Goal: Transaction & Acquisition: Book appointment/travel/reservation

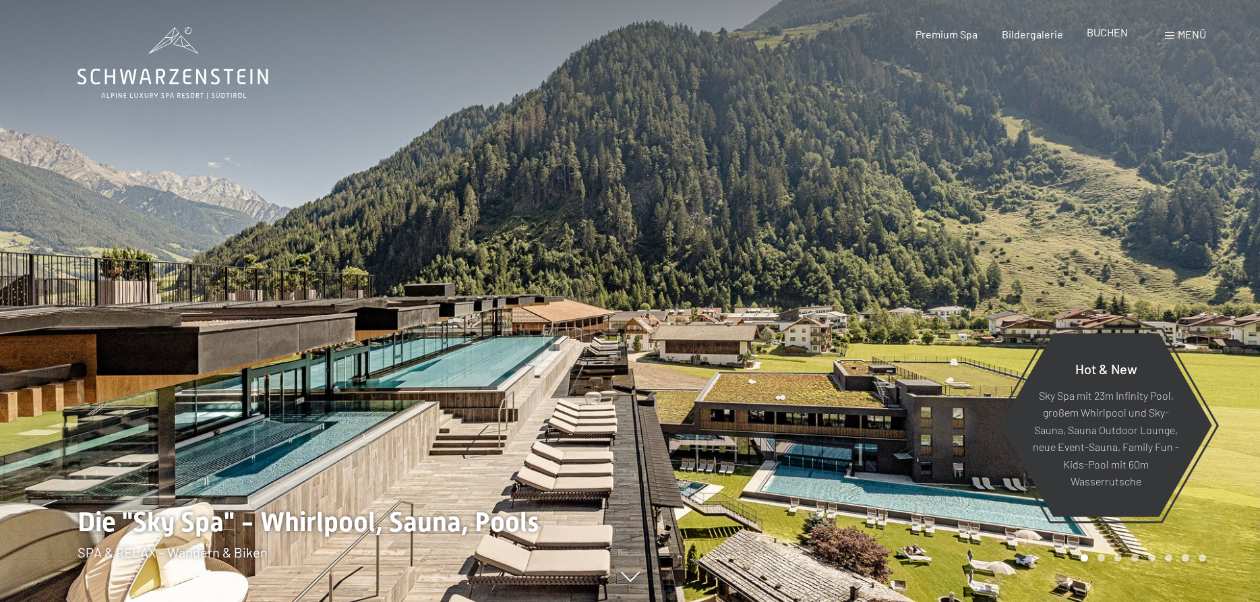
click at [1117, 31] on span "BUCHEN" at bounding box center [1107, 32] width 41 height 13
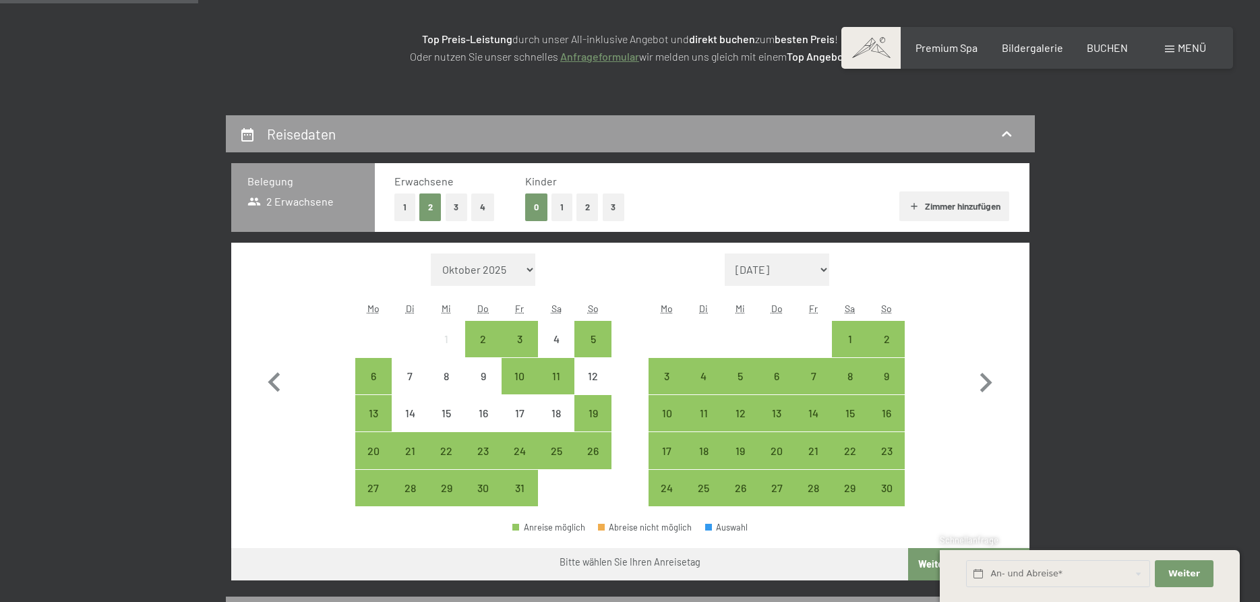
scroll to position [206, 0]
click at [581, 204] on button "2" at bounding box center [588, 208] width 22 height 28
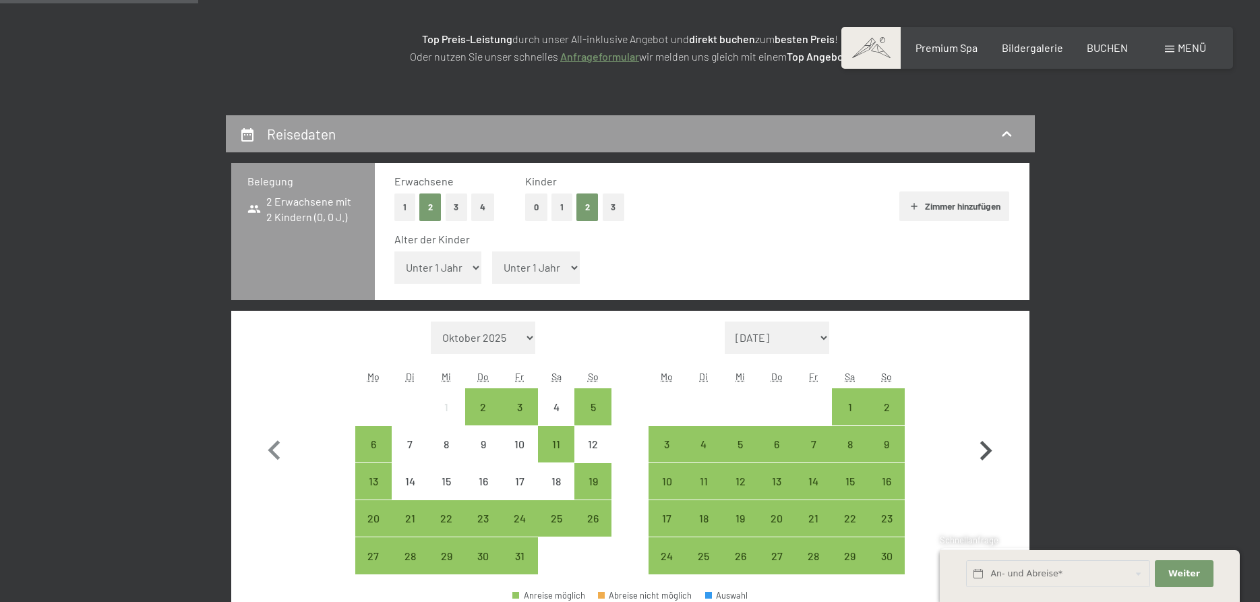
click at [986, 450] on icon "button" at bounding box center [985, 451] width 39 height 39
select select "[DATE]"
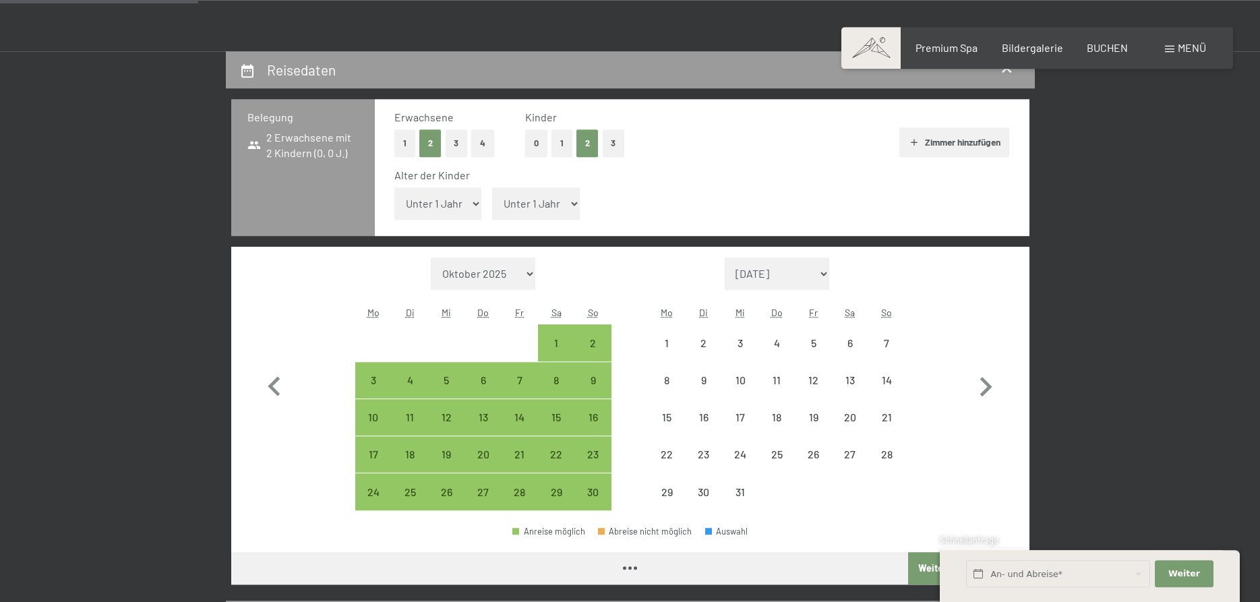
select select "[DATE]"
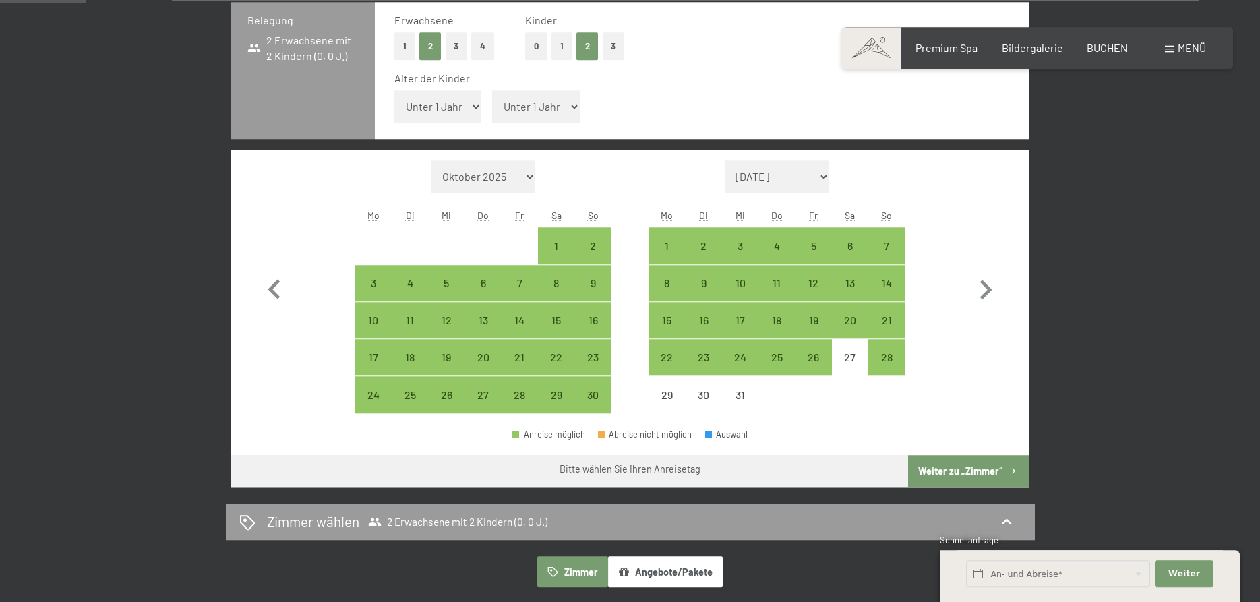
scroll to position [413, 0]
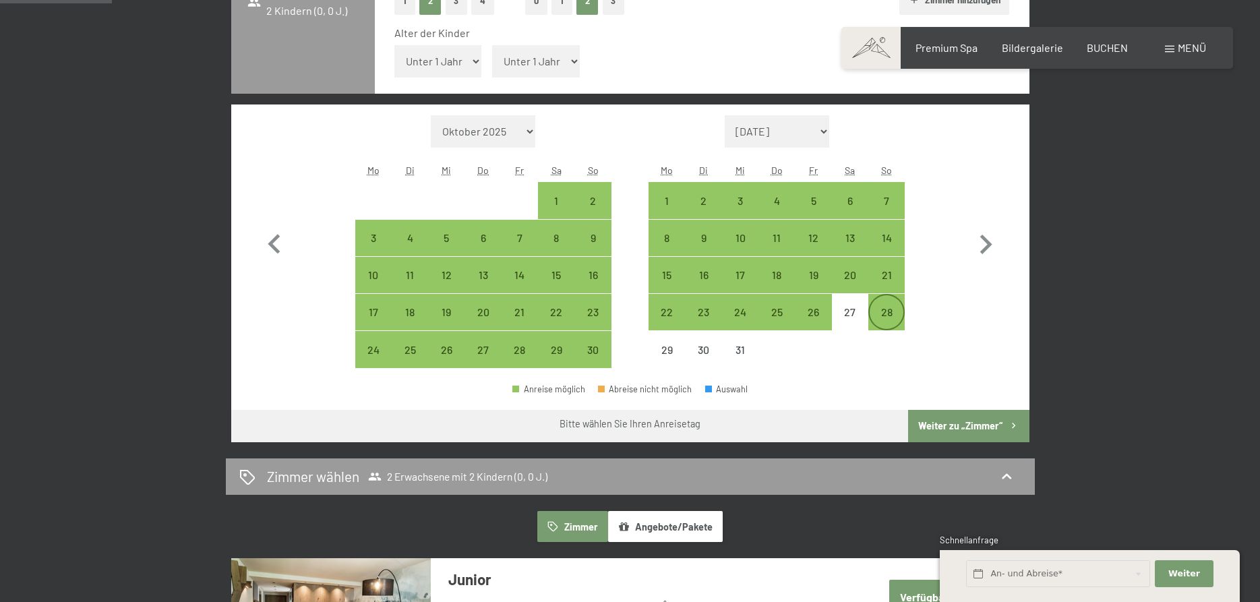
click at [883, 317] on div "28" at bounding box center [887, 324] width 34 height 34
select select "[DATE]"
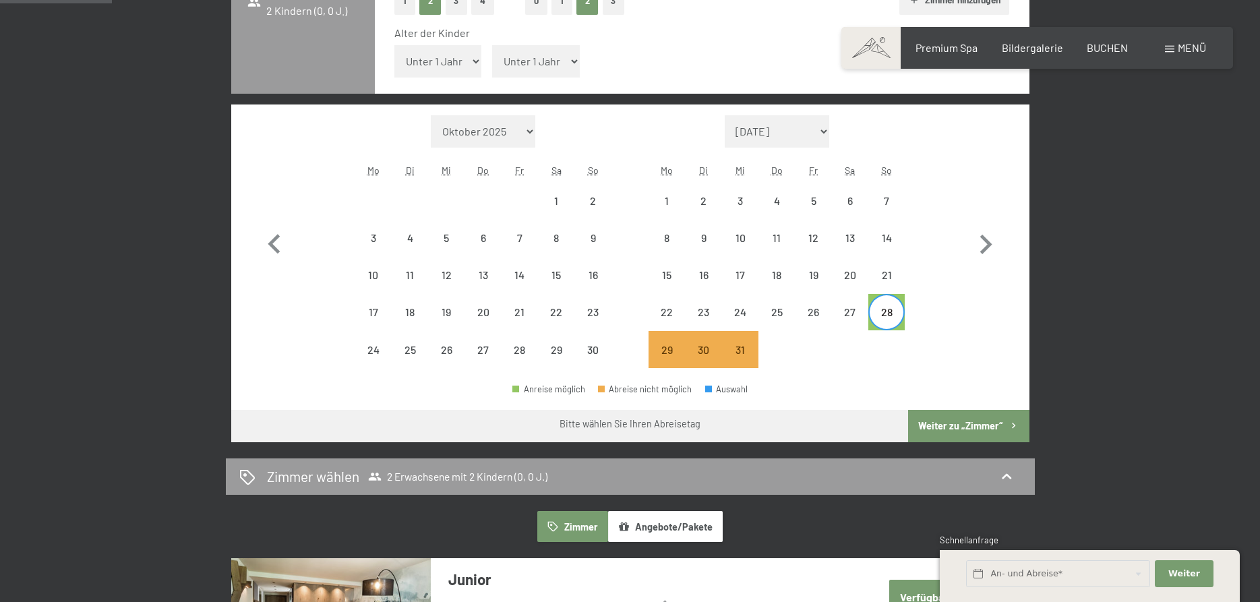
click at [886, 314] on div "28" at bounding box center [887, 324] width 34 height 34
select select "[DATE]"
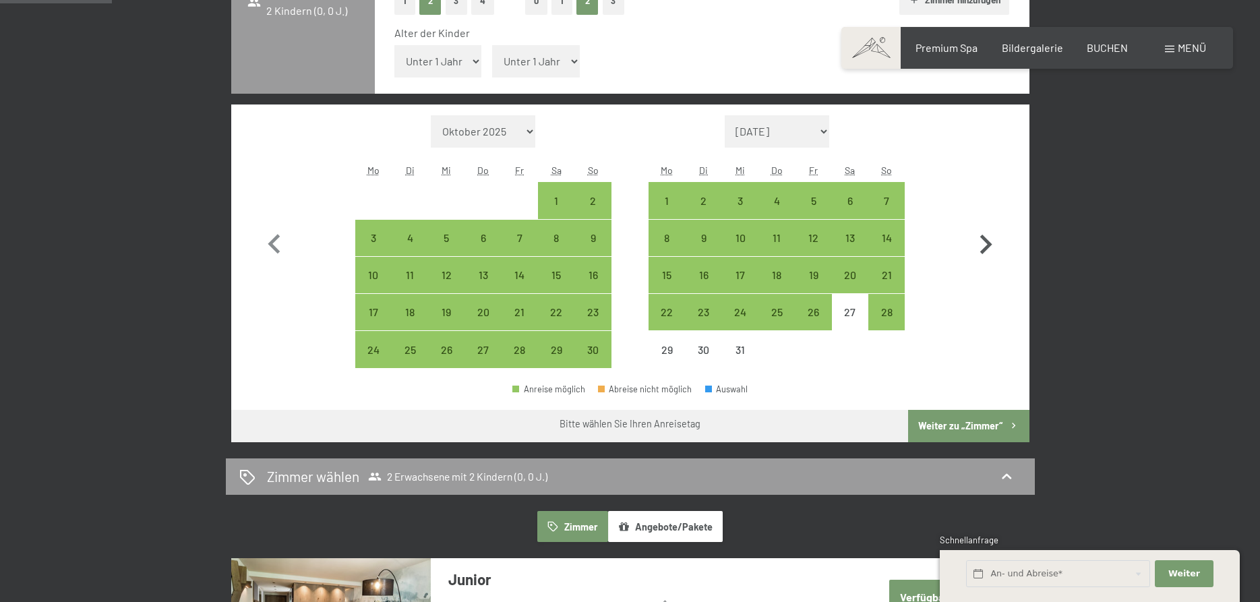
click at [990, 239] on icon "button" at bounding box center [985, 244] width 39 height 39
select select "[DATE]"
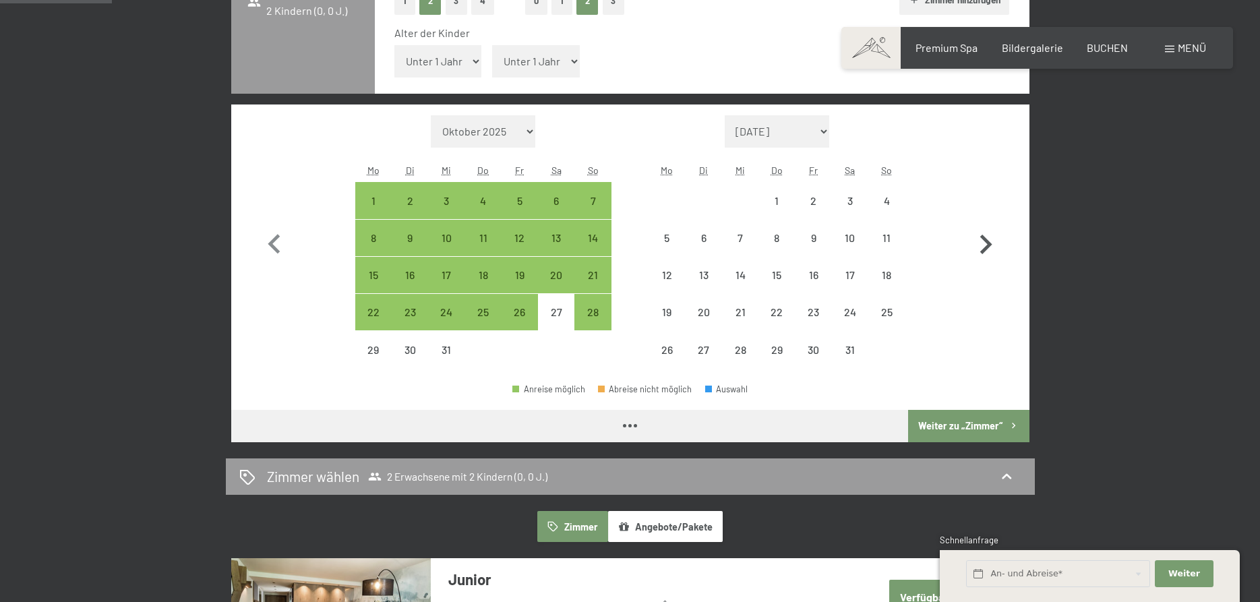
click at [990, 239] on icon "button" at bounding box center [985, 244] width 39 height 39
select select "[DATE]"
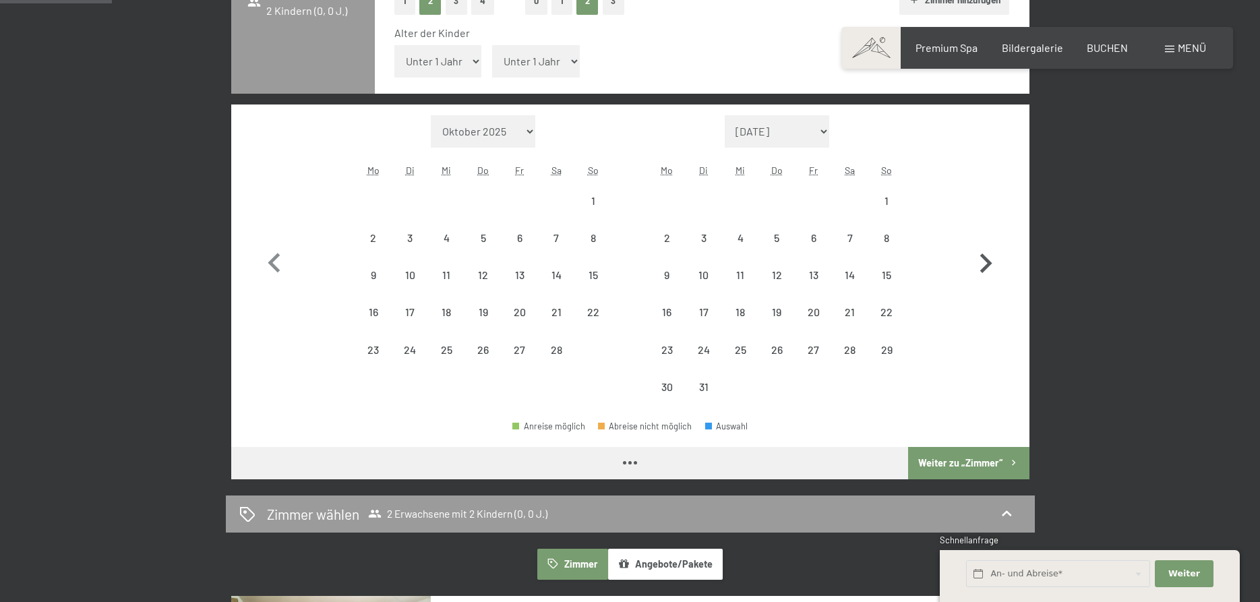
select select "[DATE]"
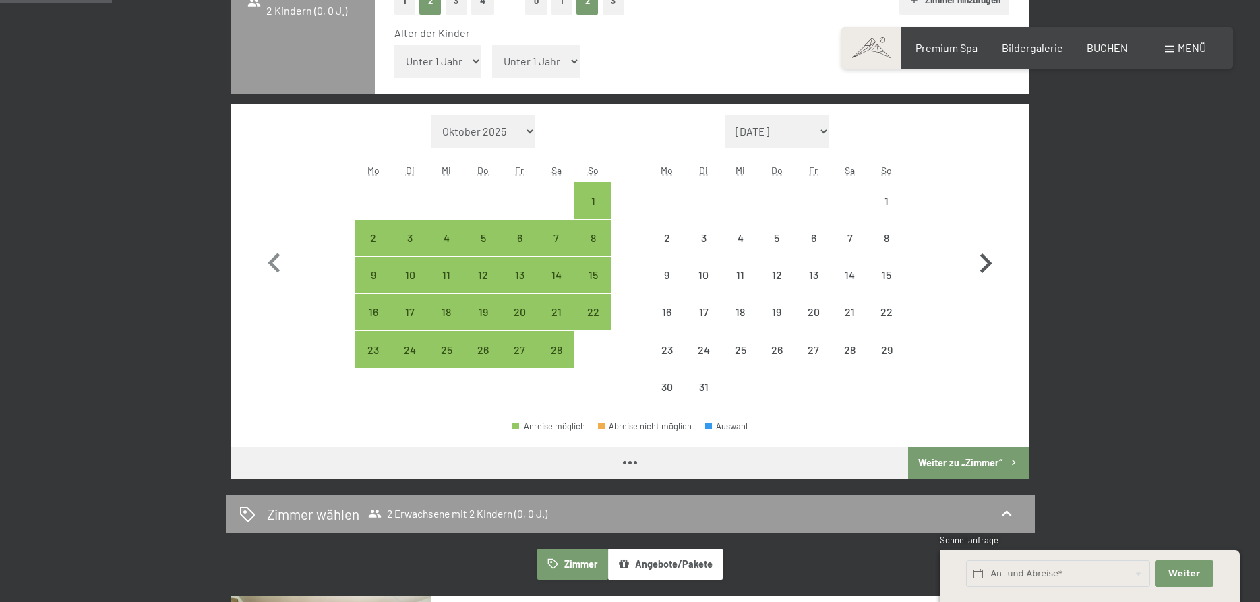
select select "[DATE]"
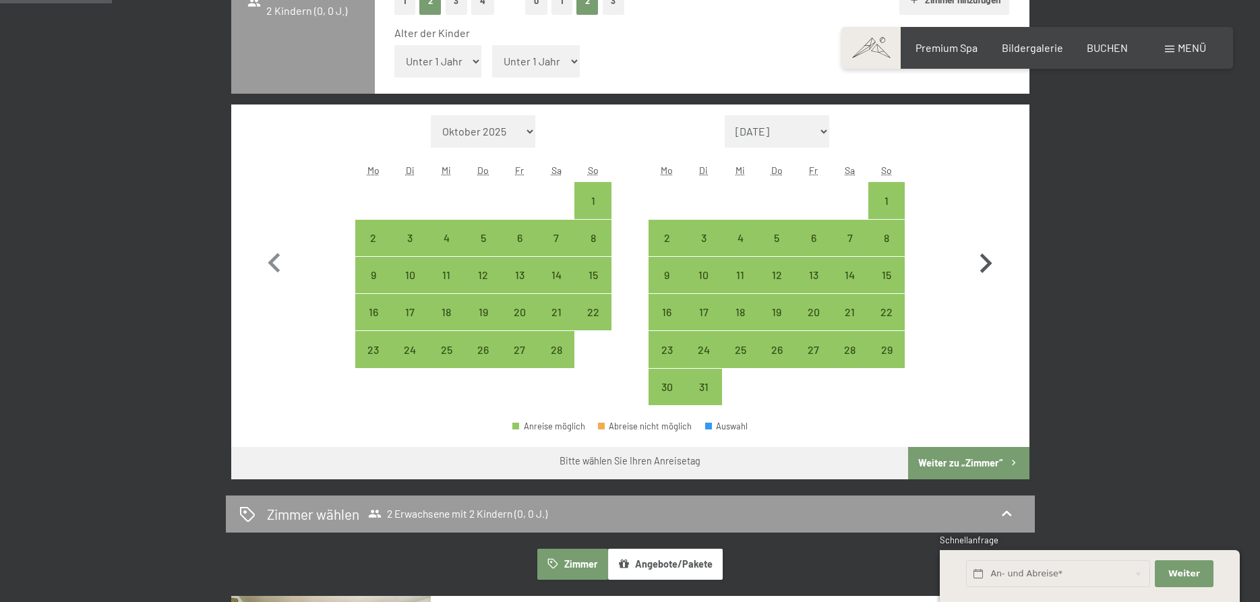
click at [992, 260] on icon "button" at bounding box center [985, 263] width 39 height 39
select select "[DATE]"
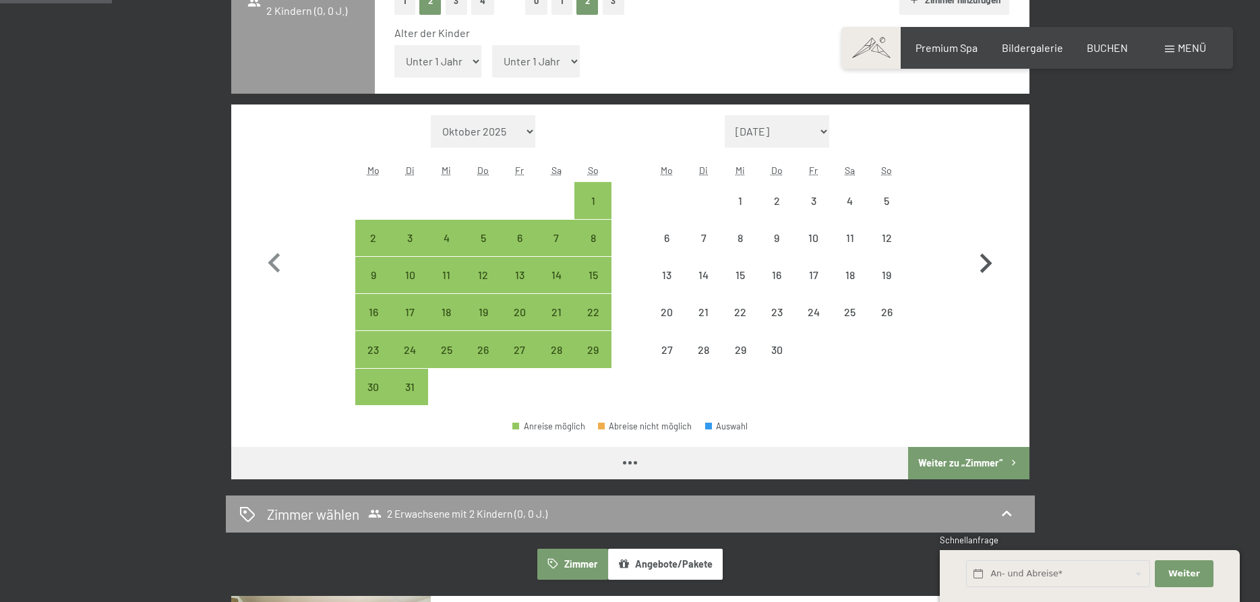
click at [992, 260] on icon "button" at bounding box center [985, 263] width 39 height 39
select select "[DATE]"
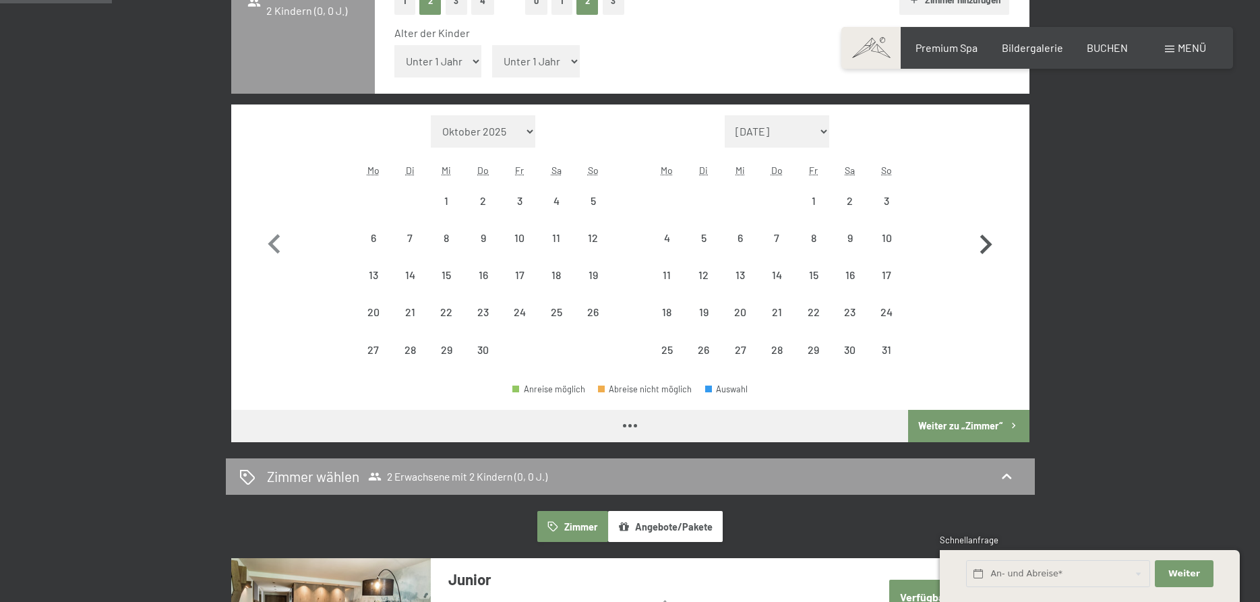
select select "[DATE]"
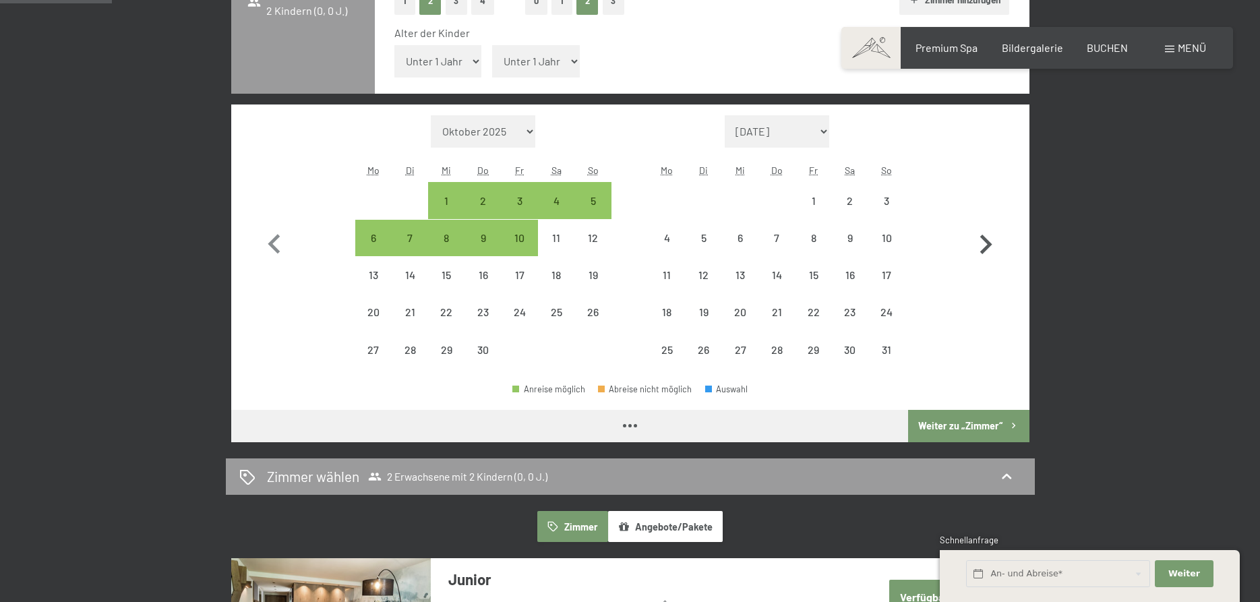
select select "[DATE]"
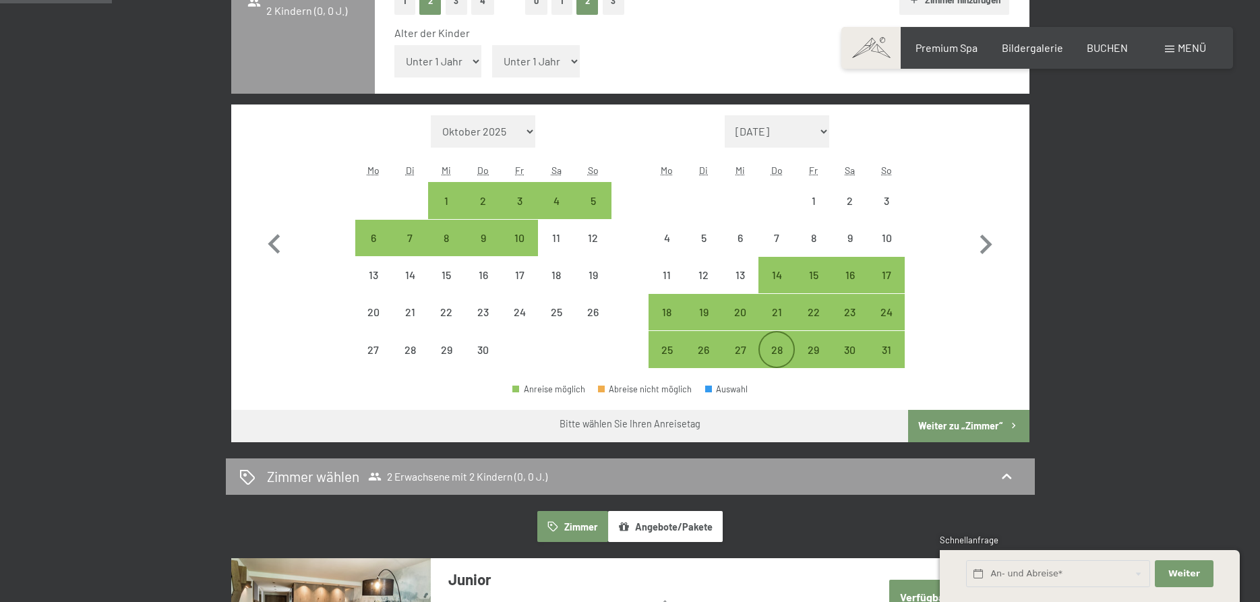
click at [776, 345] on div "28" at bounding box center [777, 362] width 34 height 34
select select "[DATE]"
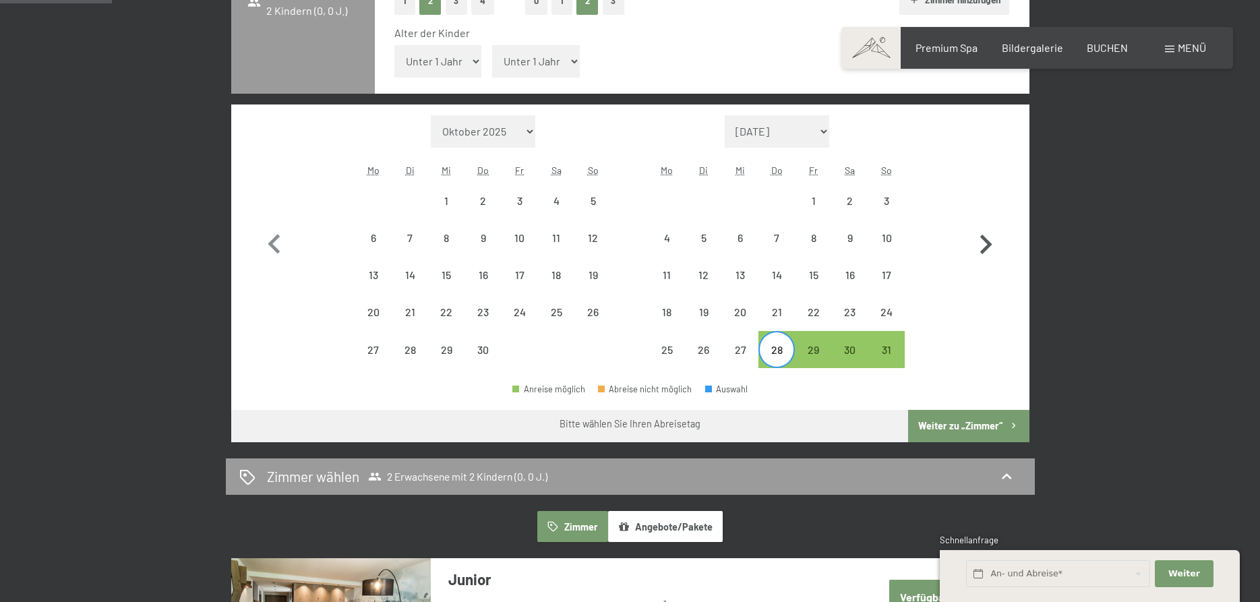
click at [985, 243] on icon "button" at bounding box center [985, 244] width 39 height 39
select select "[DATE]"
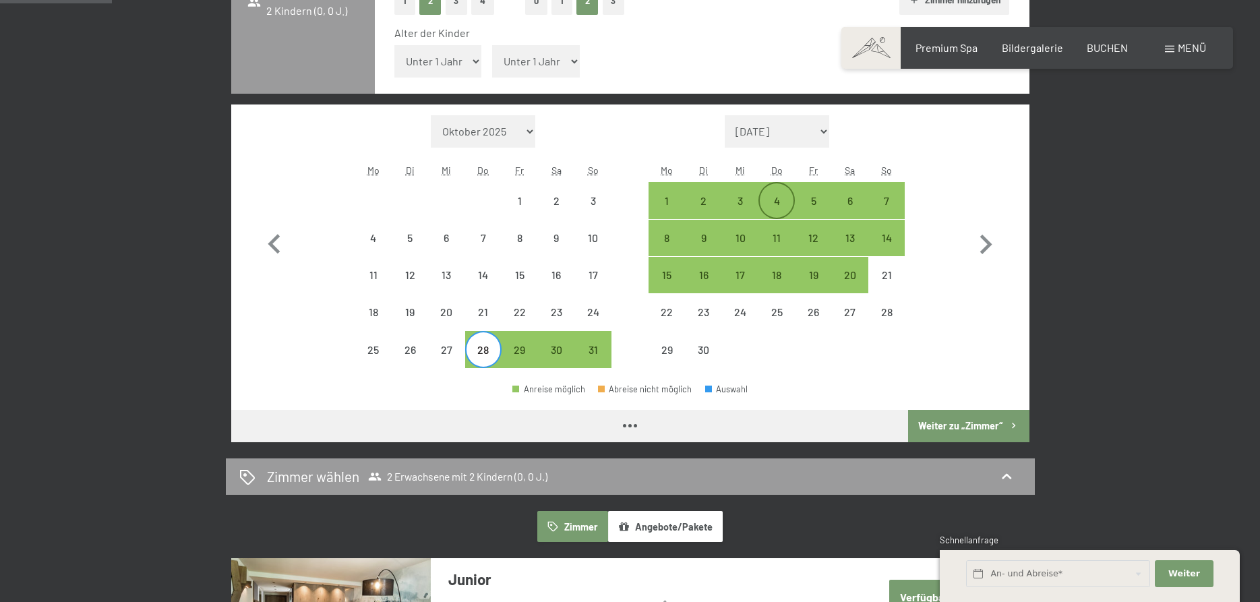
select select "[DATE]"
click at [772, 198] on div "4" at bounding box center [777, 213] width 34 height 34
select select "[DATE]"
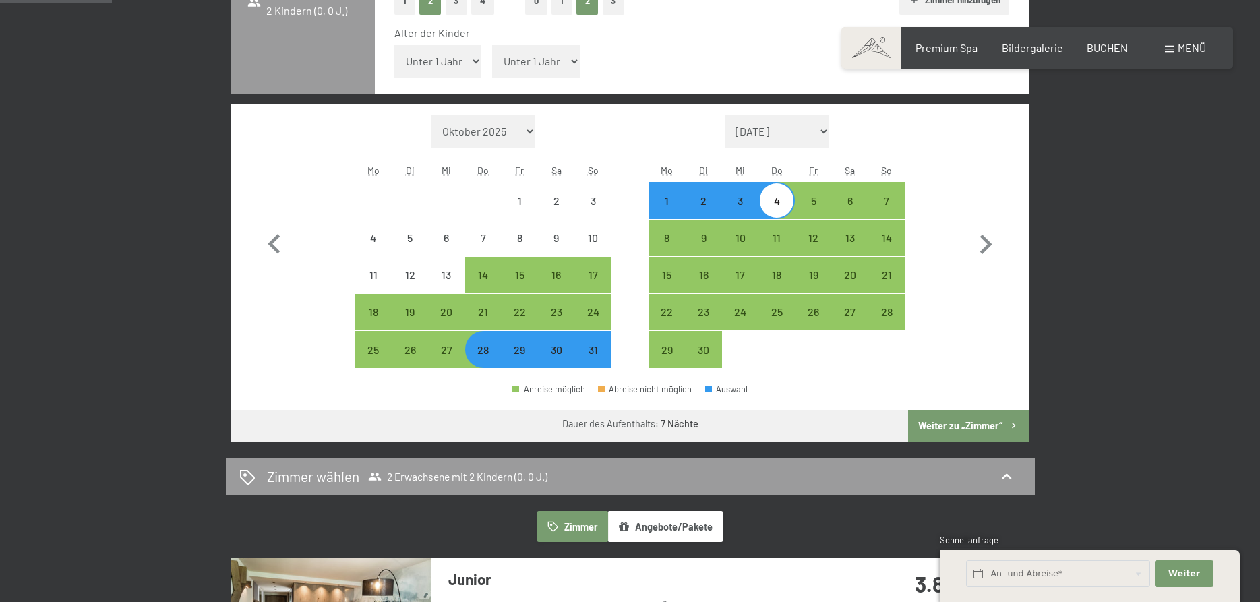
click at [950, 424] on button "Weiter zu „Zimmer“" at bounding box center [968, 426] width 121 height 32
select select "[DATE]"
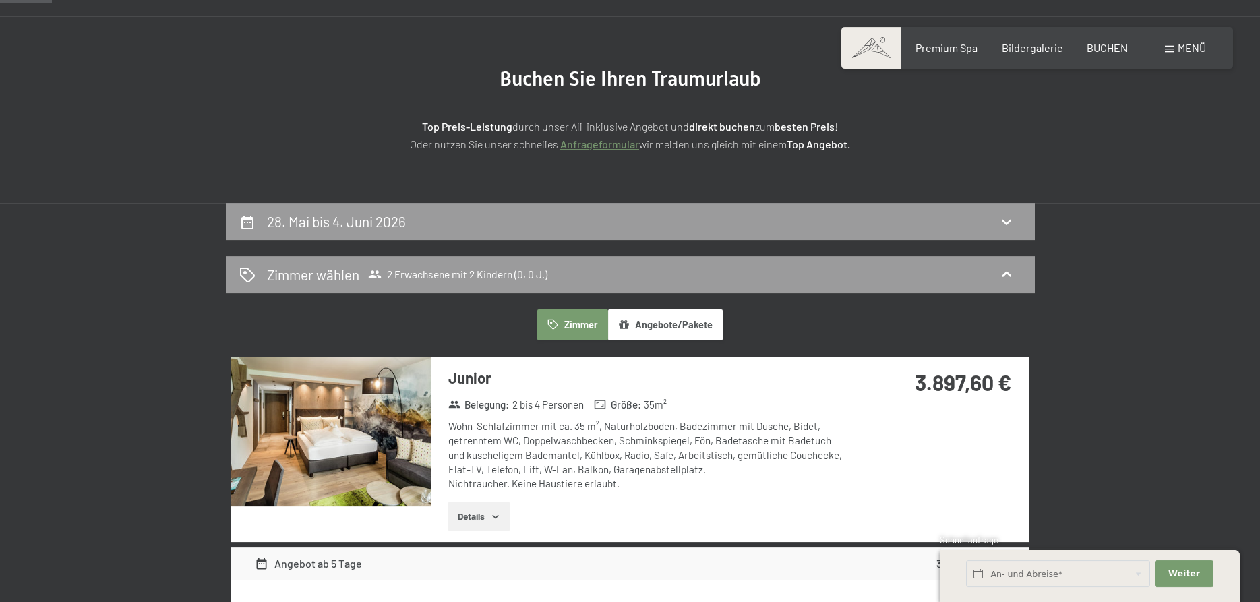
scroll to position [115, 0]
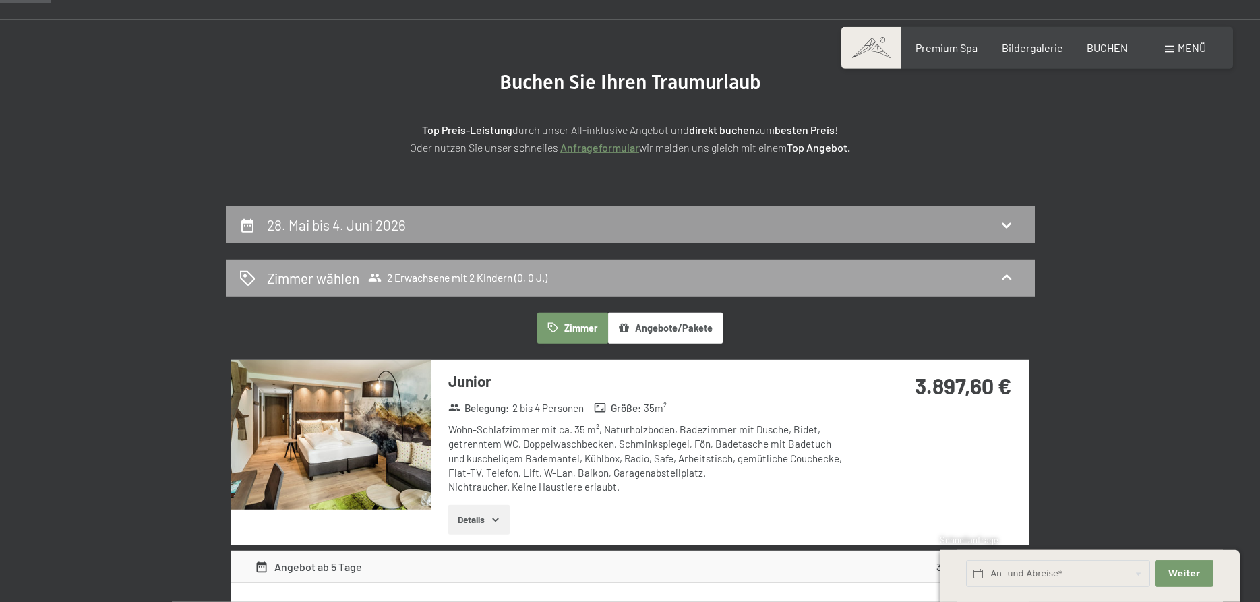
click at [778, 266] on div "Zimmer wählen 2 Erwachsene mit 2 Kindern (0, 0 J.)" at bounding box center [630, 278] width 809 height 37
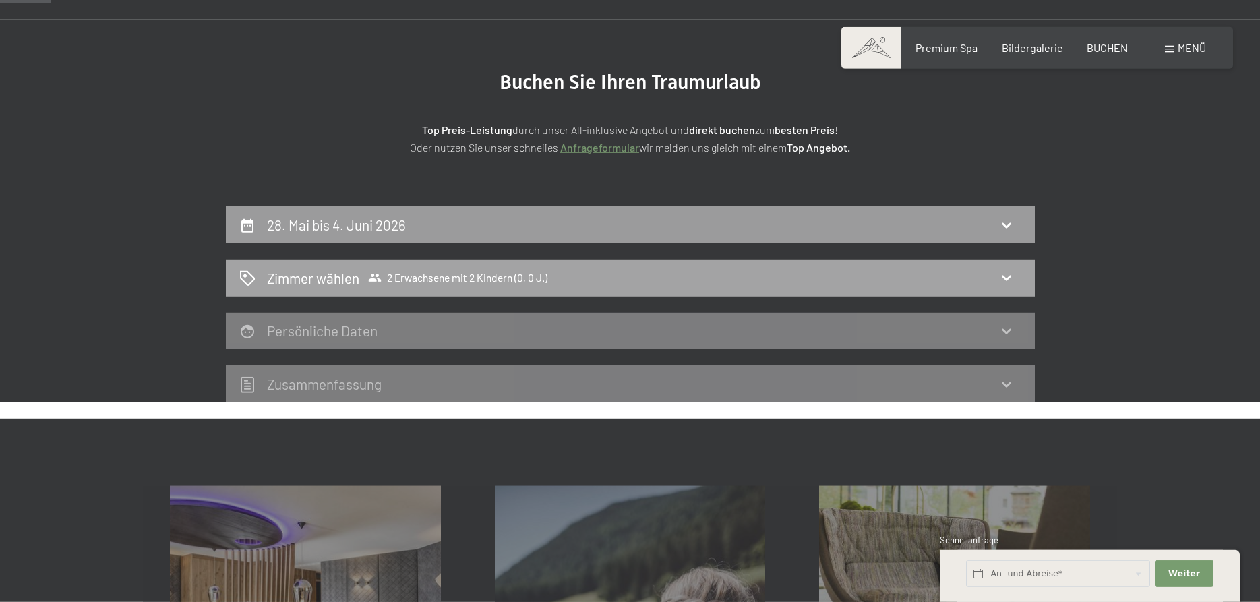
click at [587, 277] on div "Zimmer wählen 2 Erwachsene mit 2 Kindern (0, 0 J.)" at bounding box center [630, 278] width 782 height 20
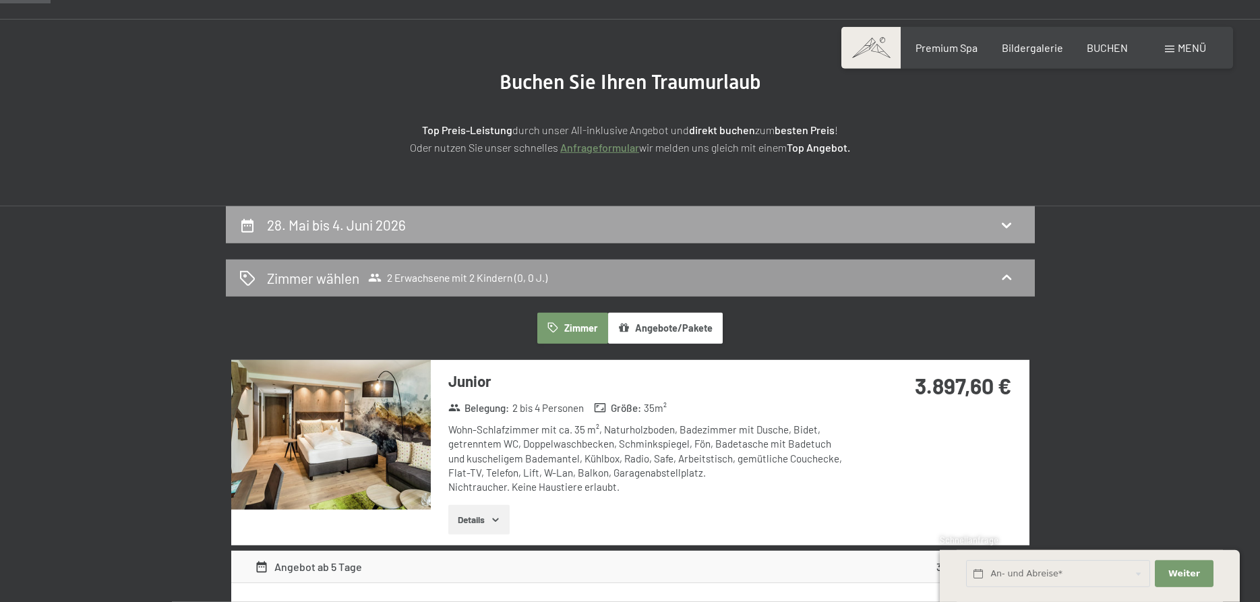
click at [506, 233] on div "28. Mai bis 4. Juni 2026" at bounding box center [630, 225] width 782 height 20
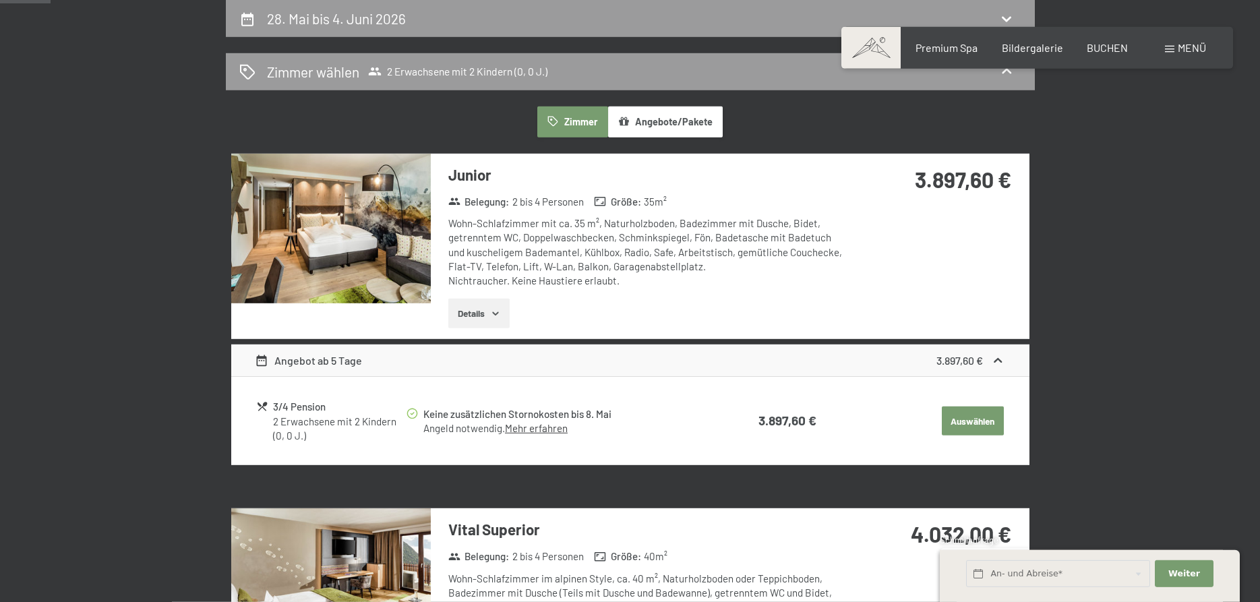
select select "[DATE]"
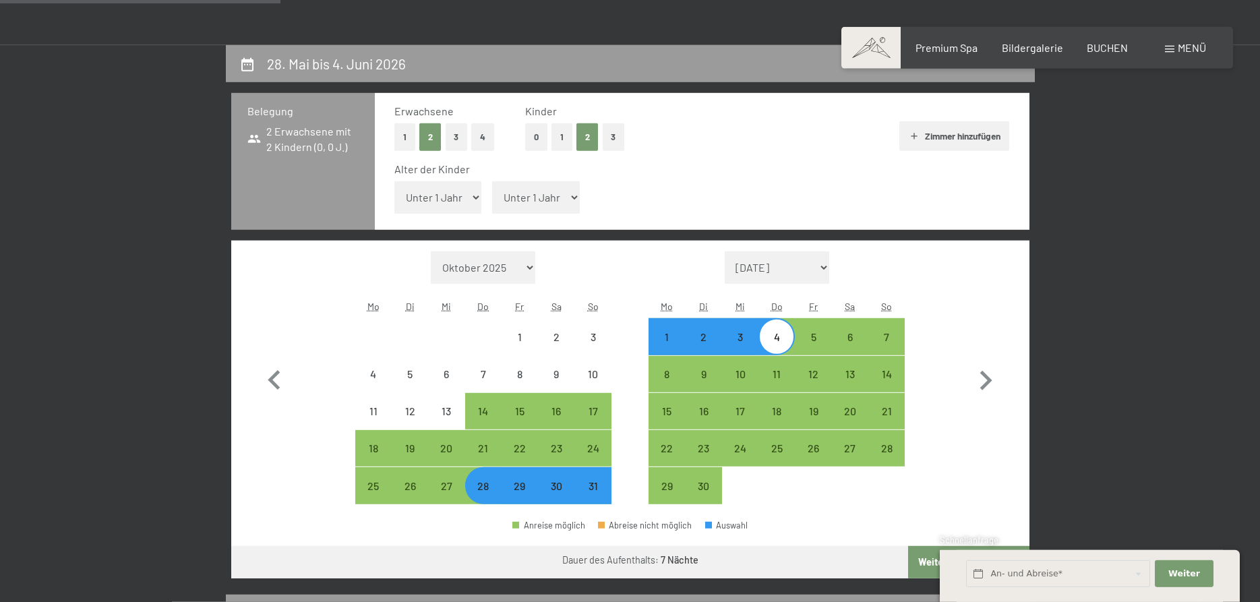
scroll to position [253, 0]
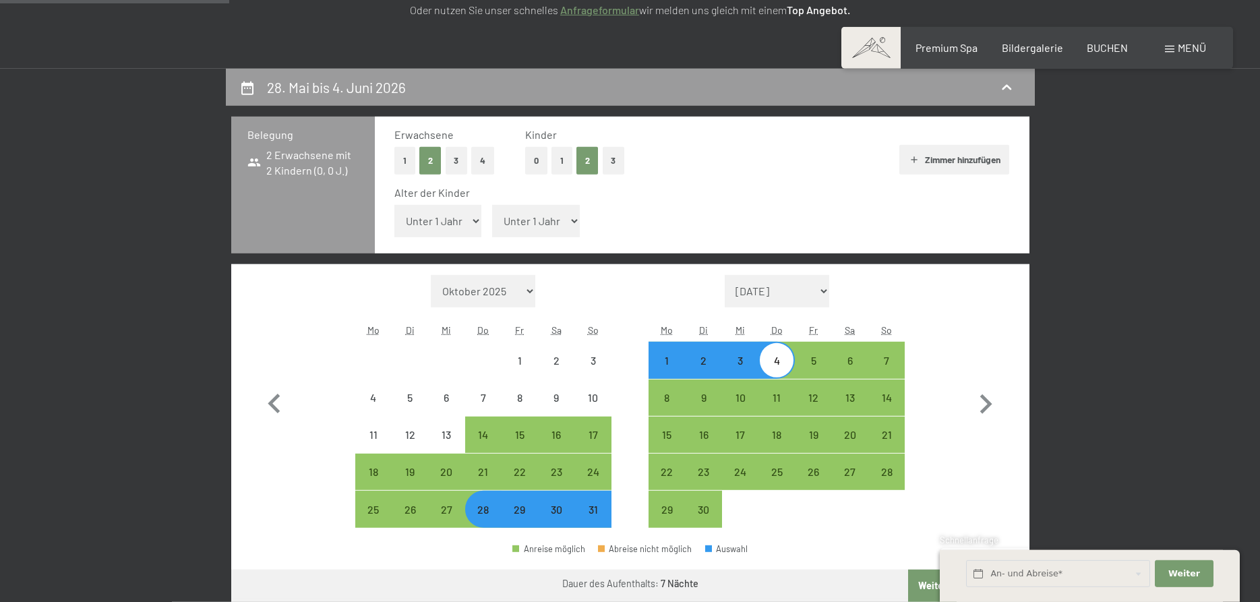
click at [395, 205] on select "Unter 1 Jahr 1 Jahr 2 Jahre 3 Jahre 4 Jahre 5 Jahre 6 Jahre 7 Jahre 8 Jahre 9 J…" at bounding box center [439, 221] width 88 height 32
select select "3"
click option "3 Jahre" at bounding box center [0, 0] width 0 height 0
select select "[DATE]"
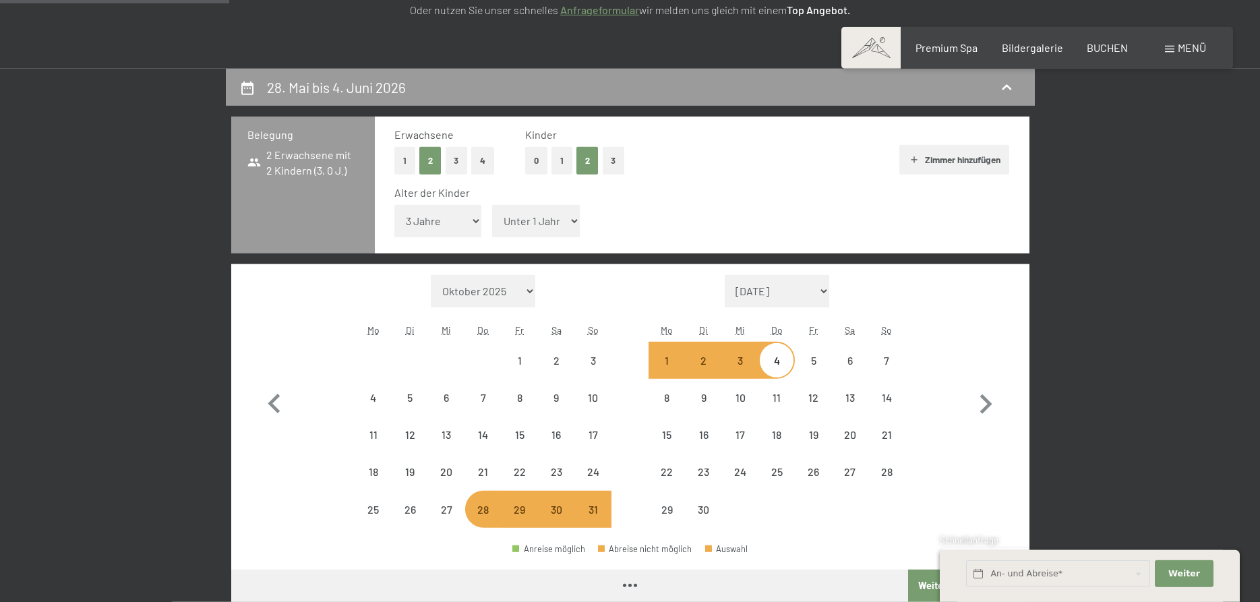
click at [492, 205] on select "Unter 1 Jahr 1 Jahr 2 Jahre 3 Jahre 4 Jahre 5 Jahre 6 Jahre 7 Jahre 8 Jahre 9 J…" at bounding box center [536, 221] width 88 height 32
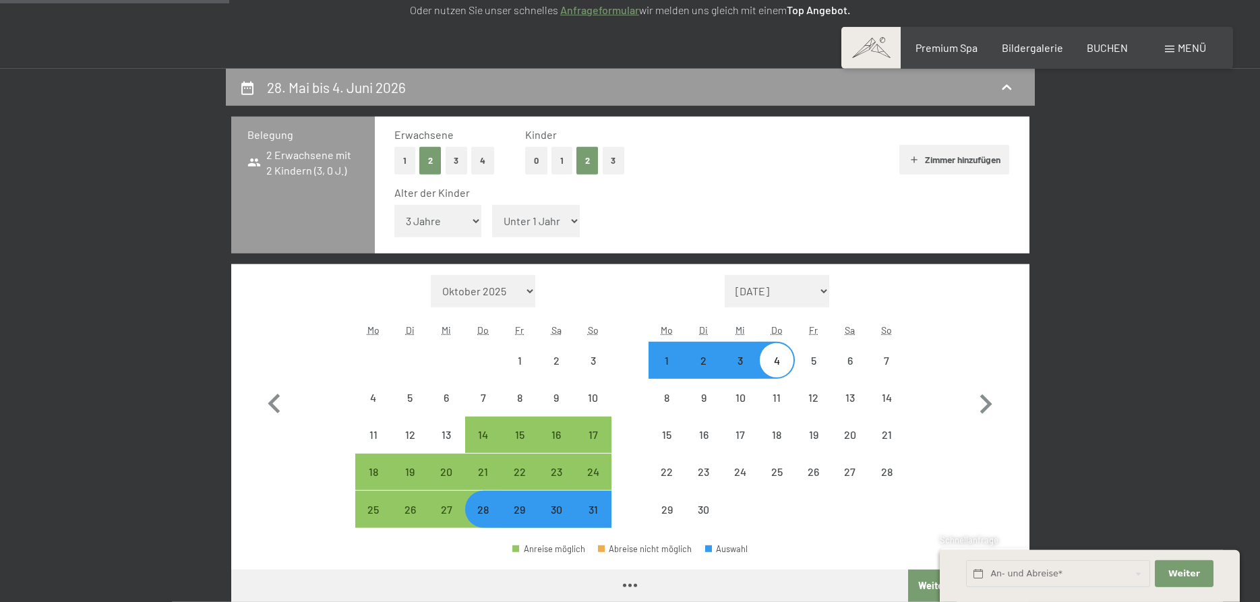
select select "[DATE]"
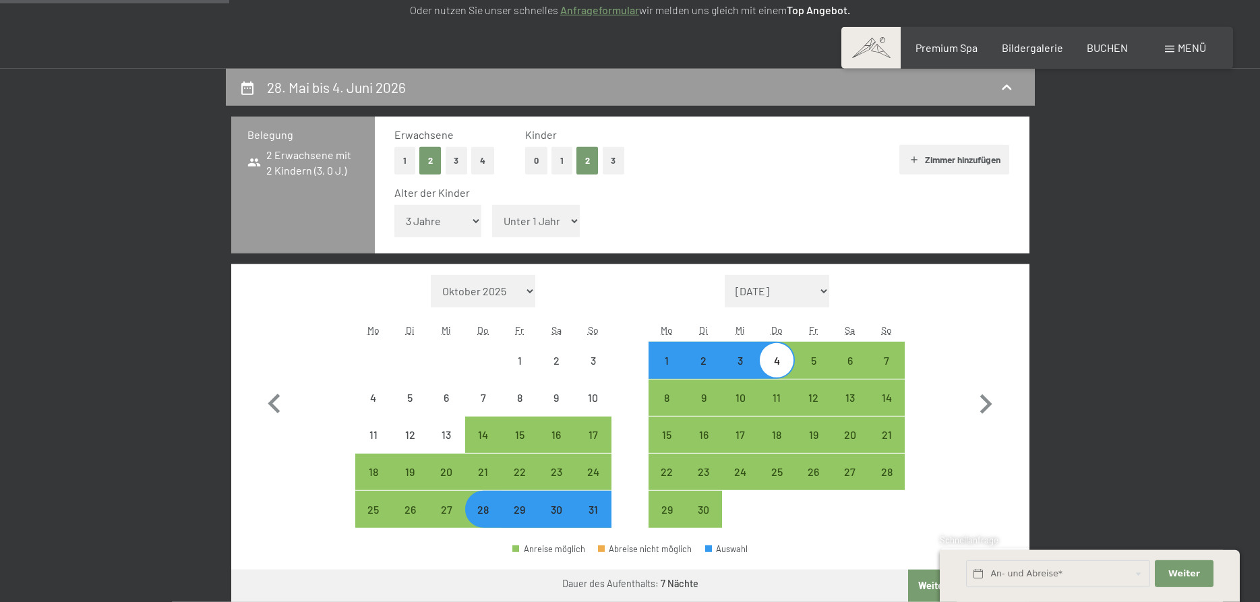
select select "6"
click option "6 Jahre" at bounding box center [0, 0] width 0 height 0
select select "[DATE]"
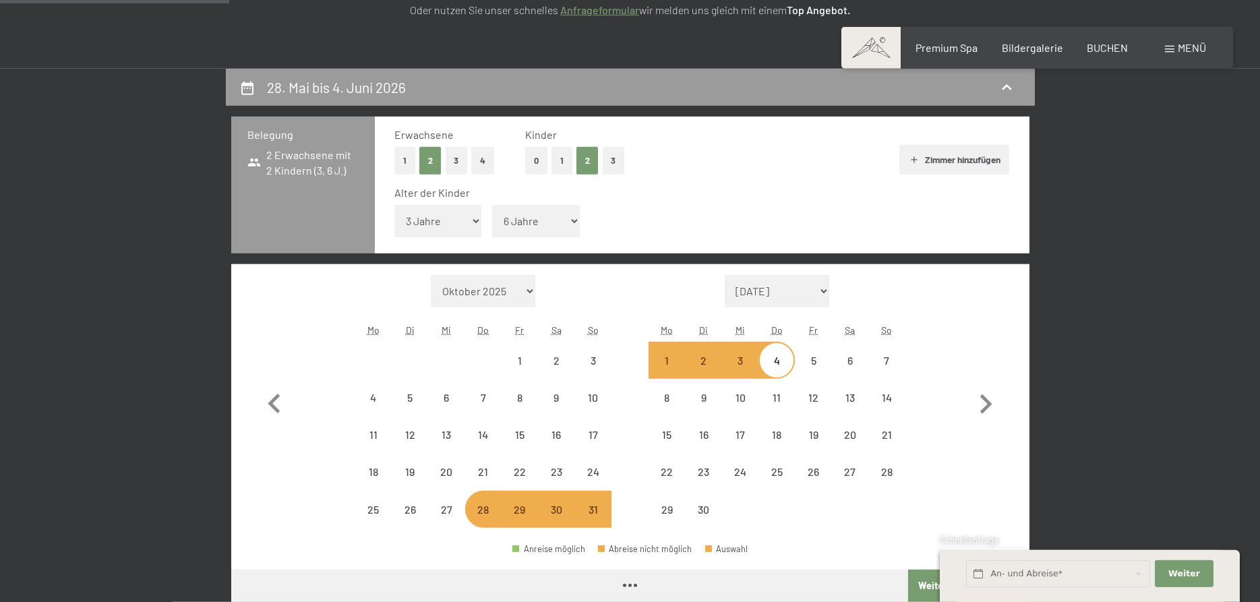
select select "[DATE]"
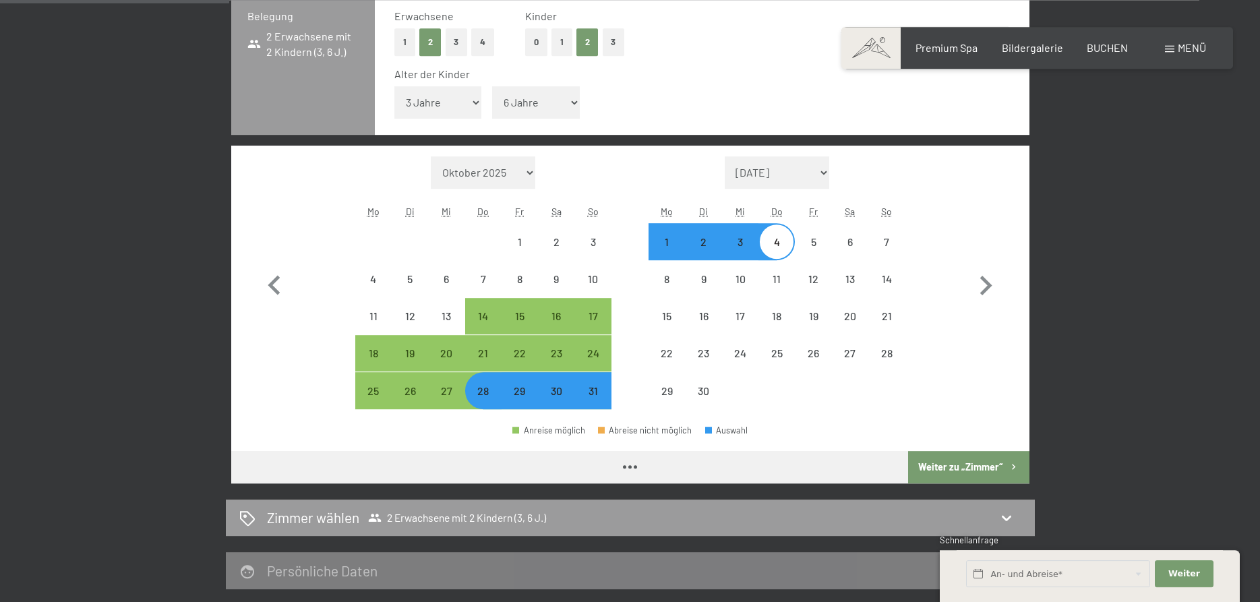
select select "[DATE]"
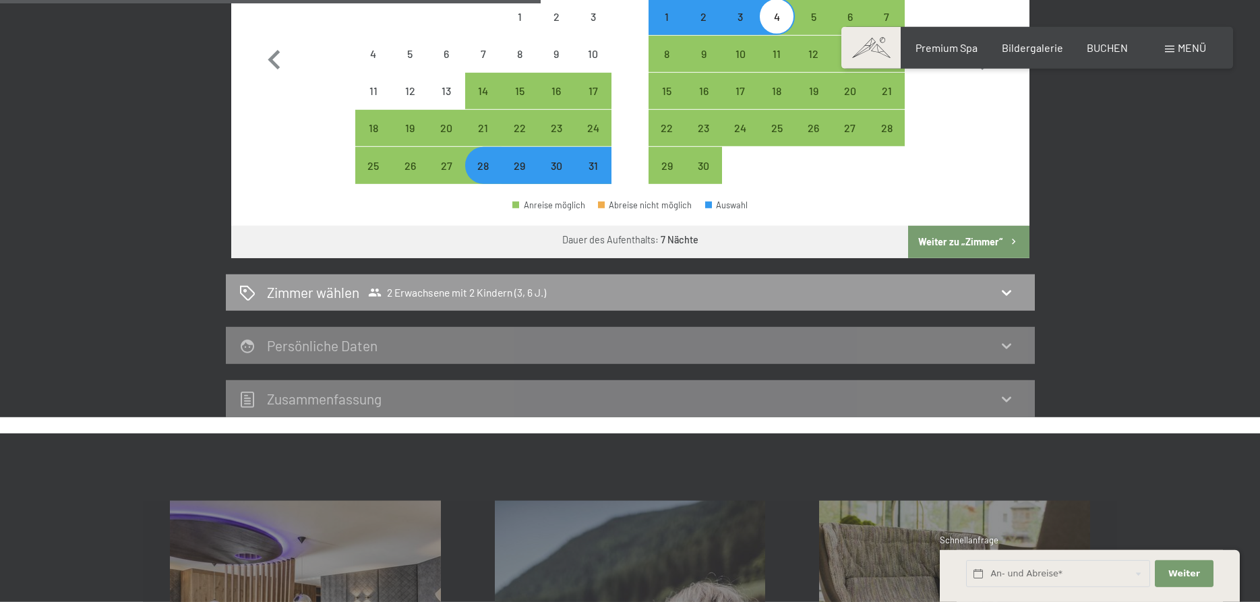
click at [956, 243] on button "Weiter zu „Zimmer“" at bounding box center [968, 242] width 121 height 32
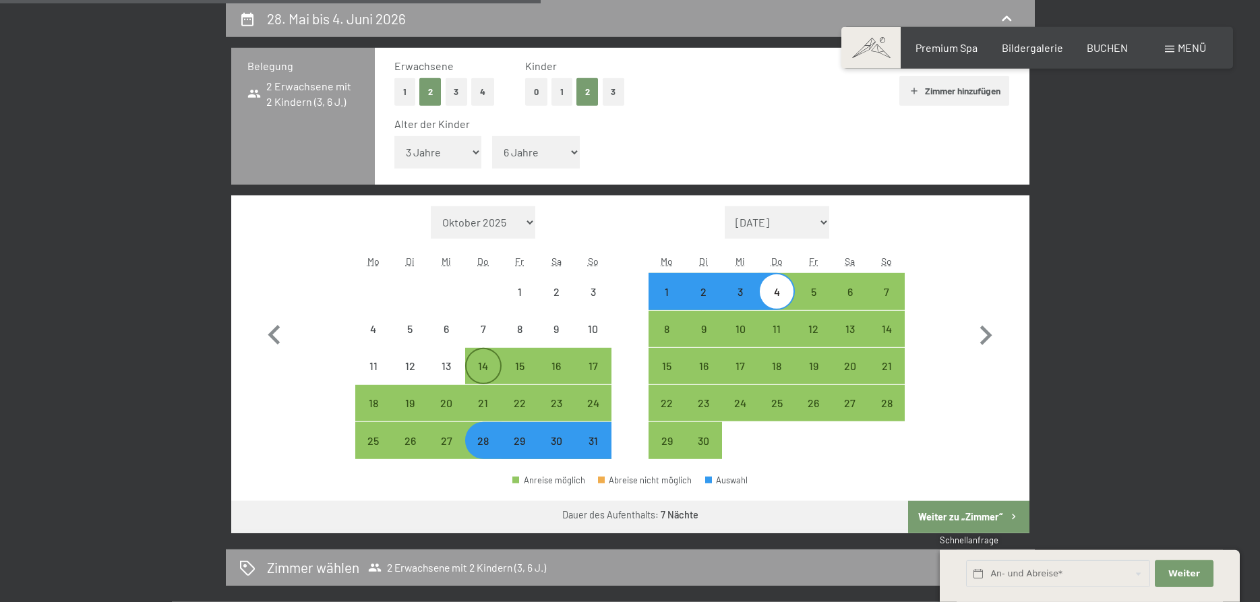
select select "[DATE]"
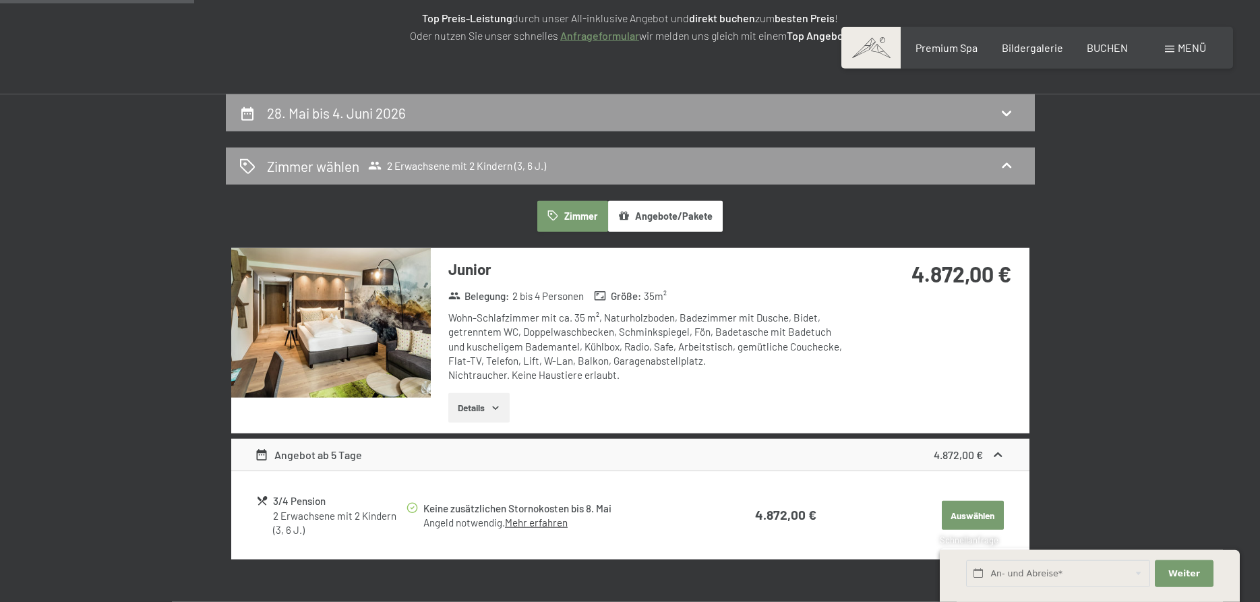
scroll to position [184, 0]
